Goal: Information Seeking & Learning: Learn about a topic

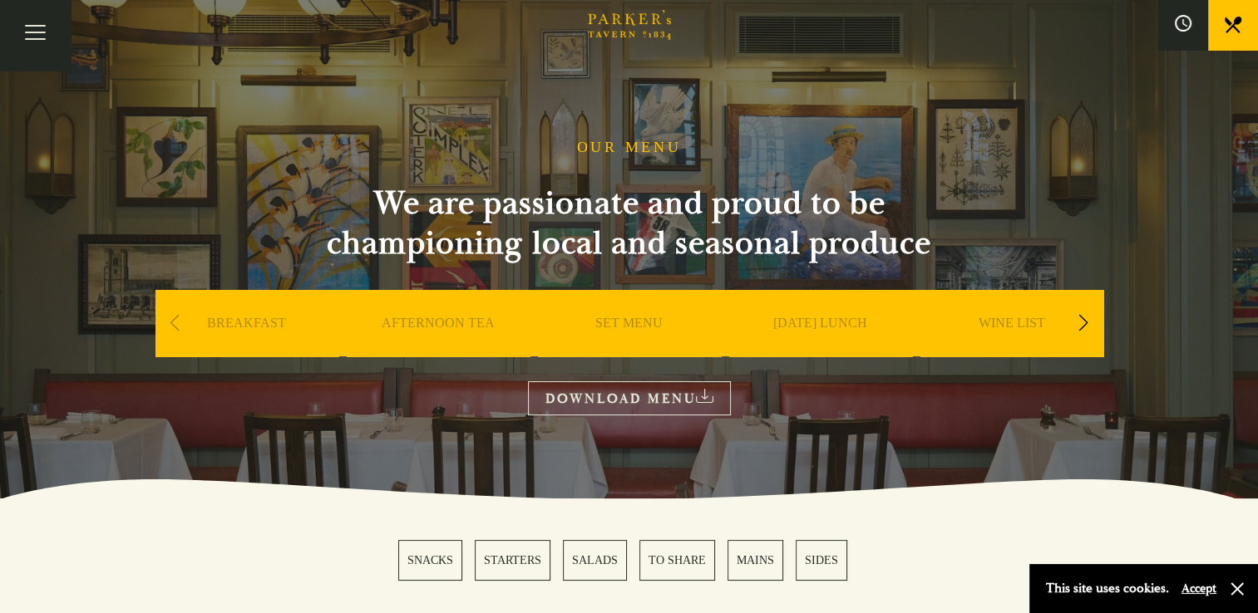
click at [822, 322] on link "[DATE] LUNCH" at bounding box center [820, 348] width 94 height 67
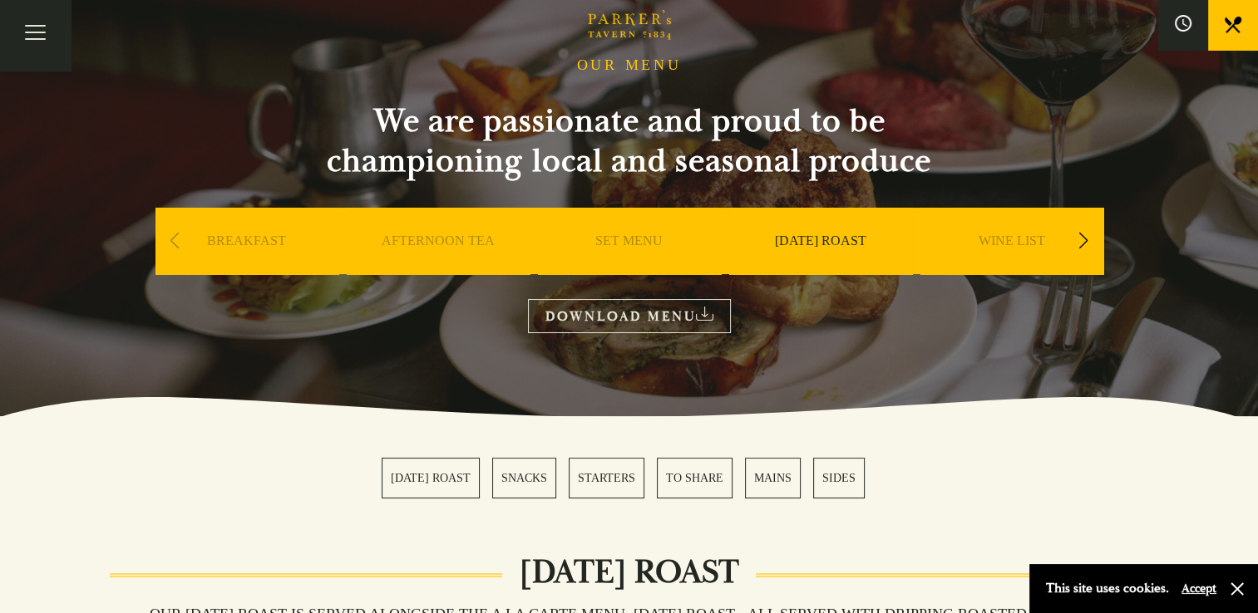
scroll to position [83, 0]
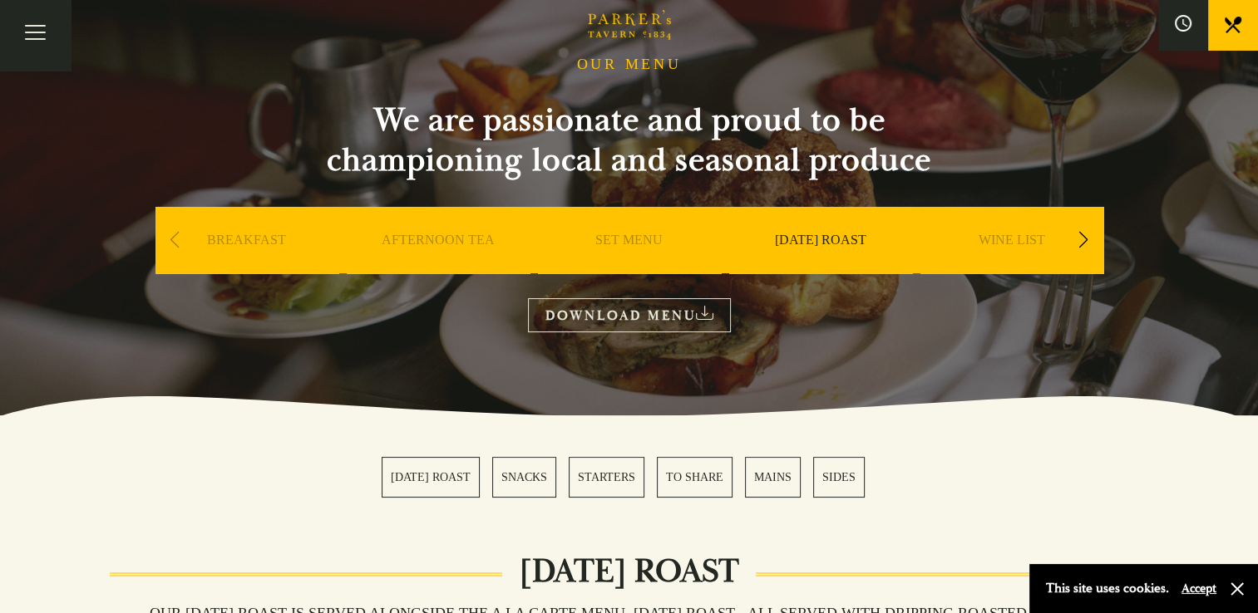
click at [804, 241] on link "SUNDAY ROAST" at bounding box center [820, 265] width 91 height 67
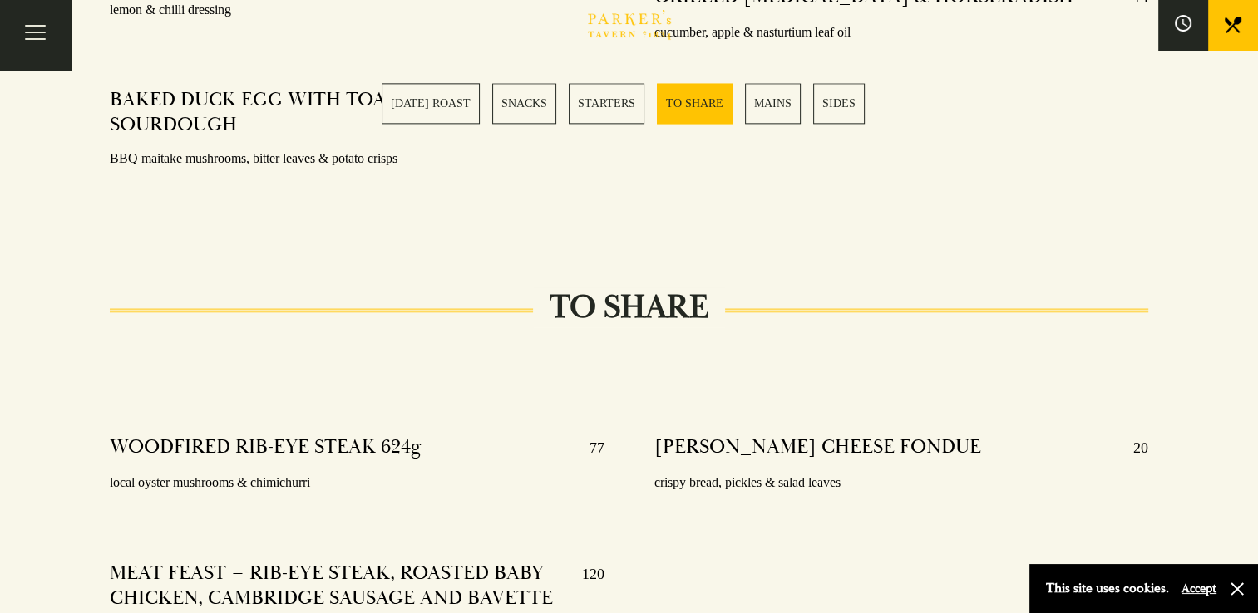
scroll to position [2161, 0]
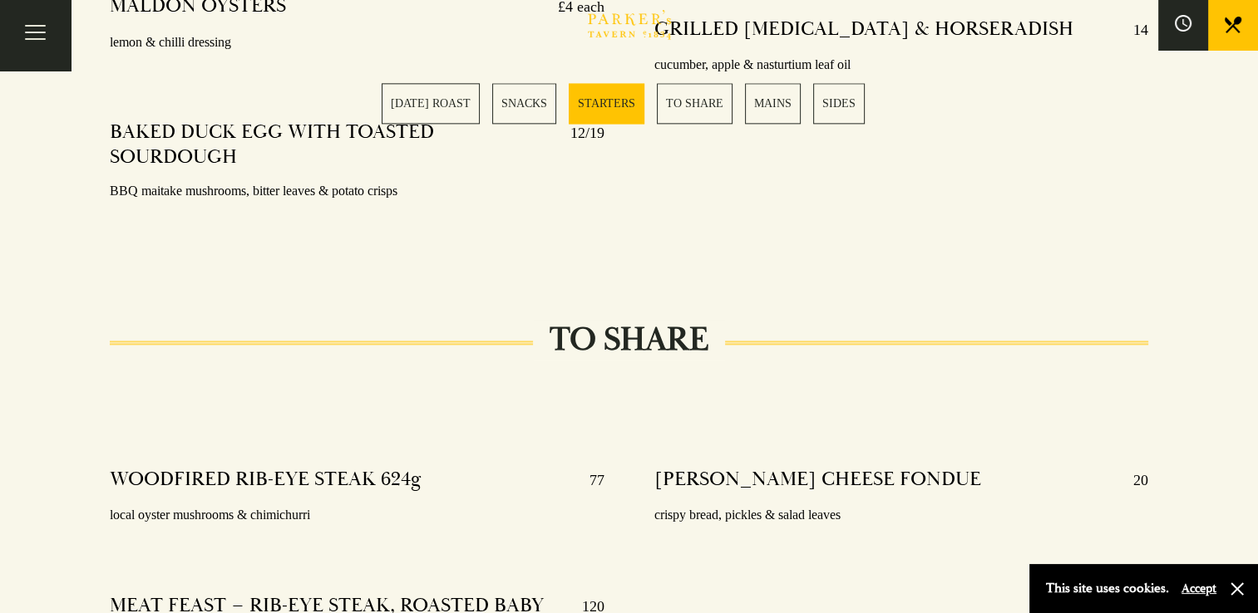
click at [845, 111] on link "SIDES" at bounding box center [839, 103] width 52 height 41
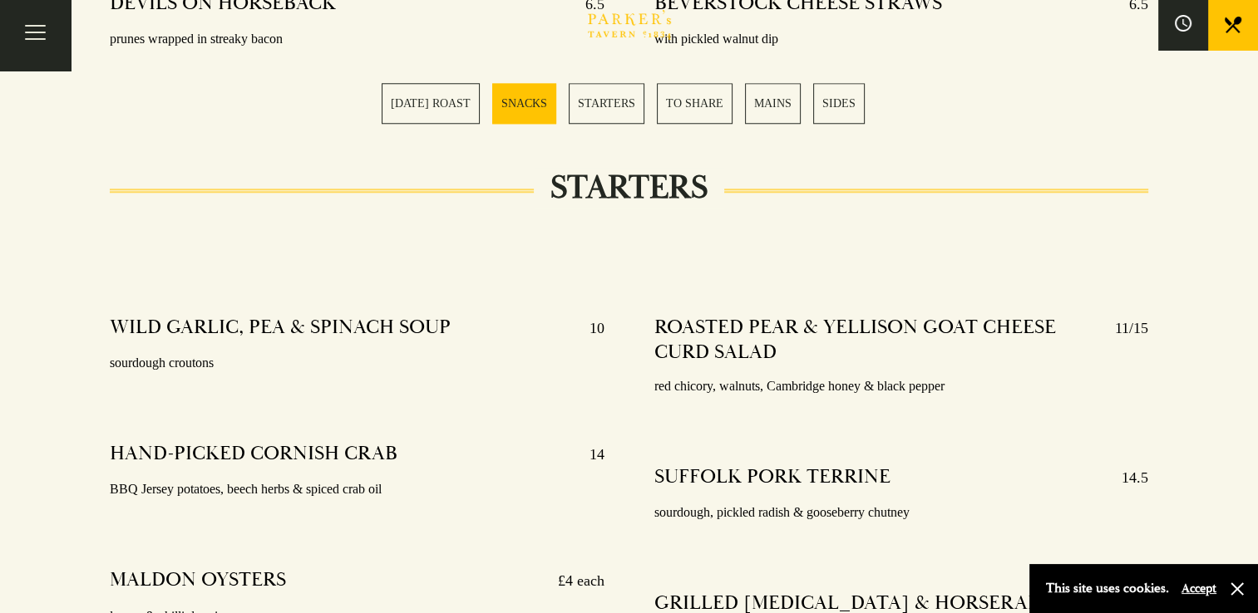
scroll to position [1535, 0]
